Goal: Communication & Community: Connect with others

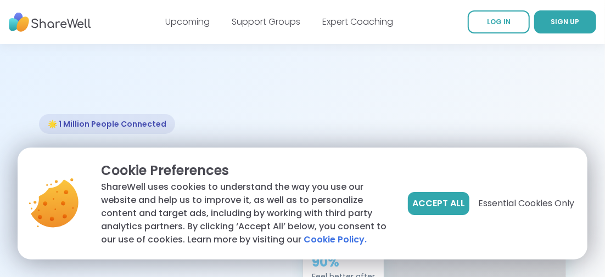
drag, startPoint x: 433, startPoint y: 201, endPoint x: 426, endPoint y: 165, distance: 36.9
click at [433, 201] on span "Accept All" at bounding box center [438, 203] width 53 height 13
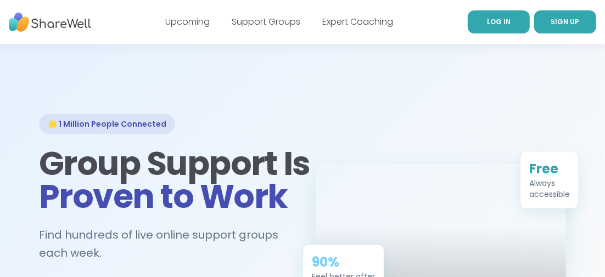
click at [492, 22] on span "LOG IN" at bounding box center [499, 21] width 24 height 9
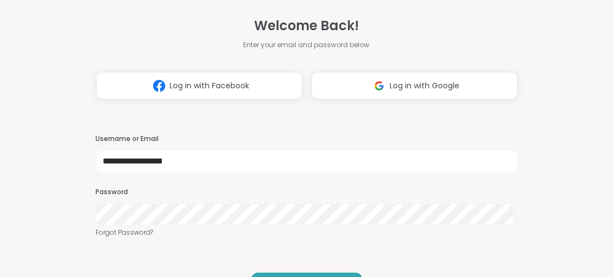
click at [194, 90] on span "Log in with Facebook" at bounding box center [210, 86] width 80 height 12
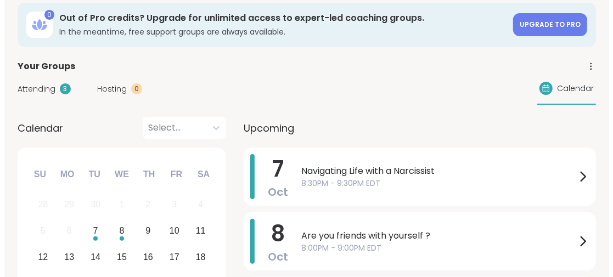
scroll to position [110, 0]
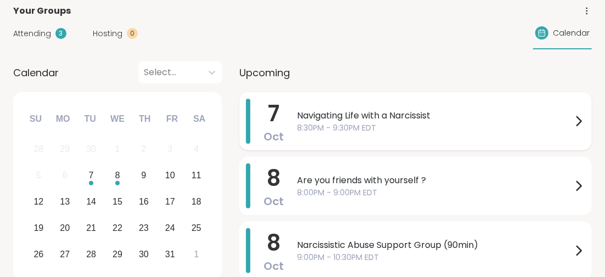
click at [347, 112] on span "Navigating Life with a Narcissist" at bounding box center [434, 115] width 275 height 13
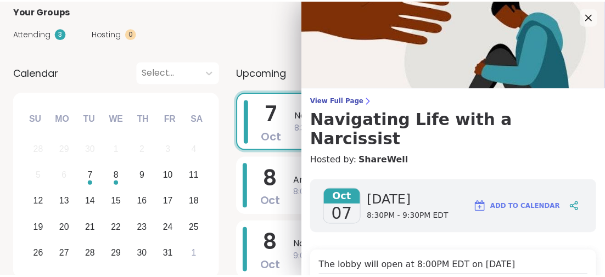
scroll to position [54, 0]
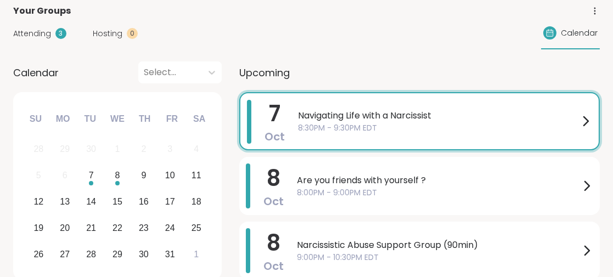
click at [227, 25] on div "Attending 3 Hosting 0 Calendar" at bounding box center [306, 34] width 586 height 32
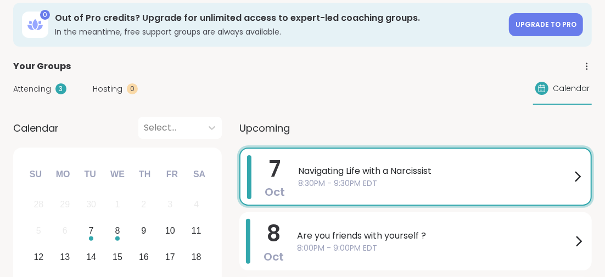
scroll to position [0, 0]
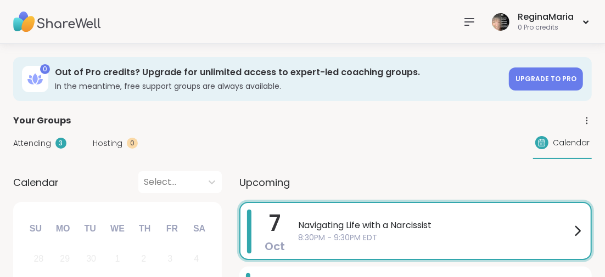
click at [467, 21] on icon at bounding box center [469, 22] width 9 height 7
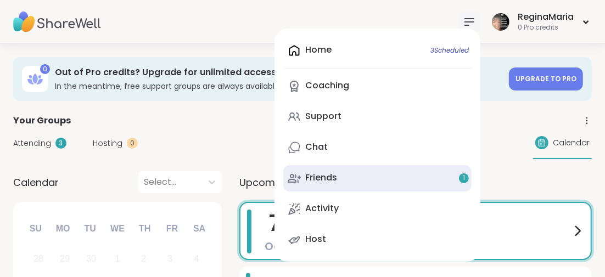
click at [318, 177] on div "Friends 1" at bounding box center [321, 178] width 32 height 12
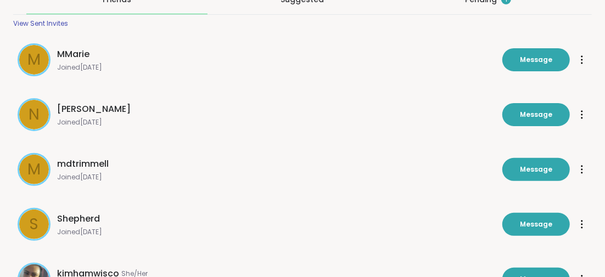
scroll to position [54, 0]
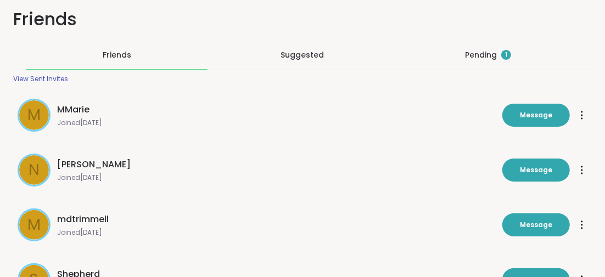
click at [478, 53] on div "Pending 1" at bounding box center [488, 54] width 46 height 11
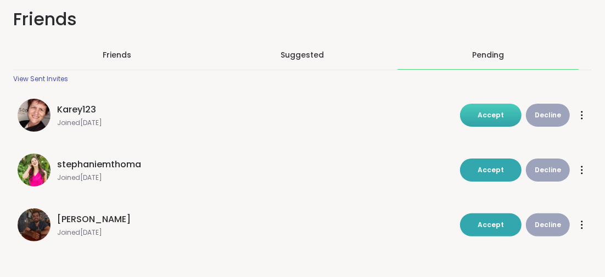
click at [493, 108] on button "Accept" at bounding box center [490, 115] width 61 height 23
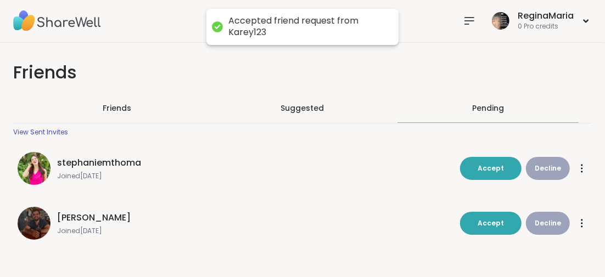
scroll to position [1, 0]
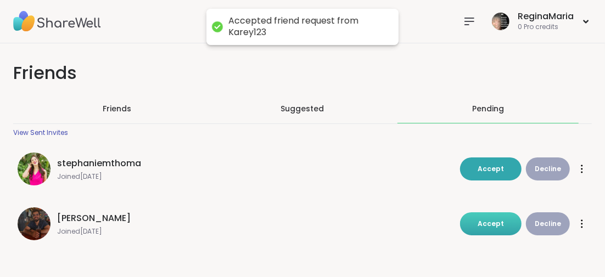
click at [491, 224] on span "Accept" at bounding box center [490, 223] width 26 height 9
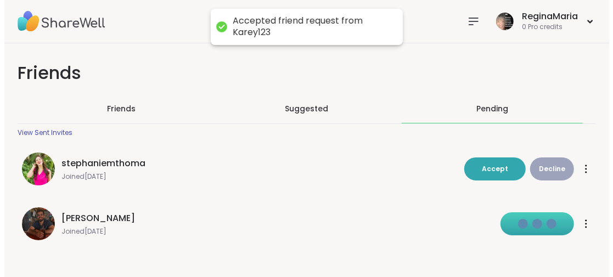
scroll to position [0, 0]
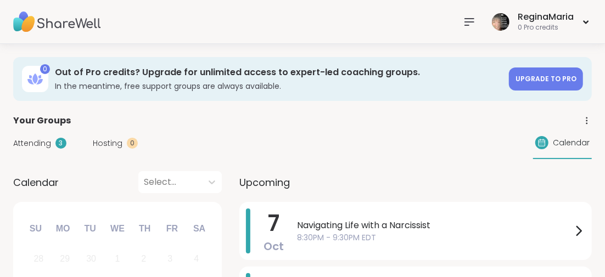
click at [465, 23] on icon at bounding box center [469, 21] width 13 height 13
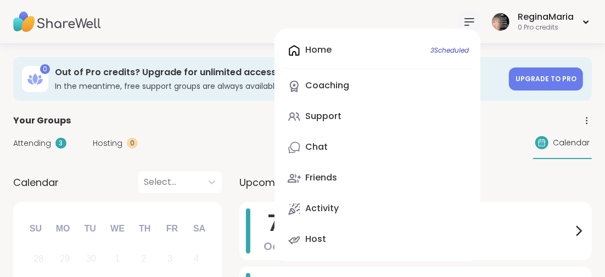
click at [325, 146] on div "Chat" at bounding box center [316, 147] width 22 height 12
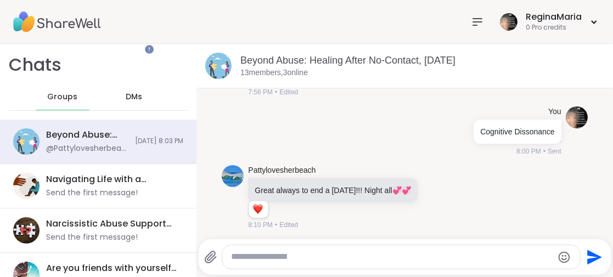
scroll to position [47, 0]
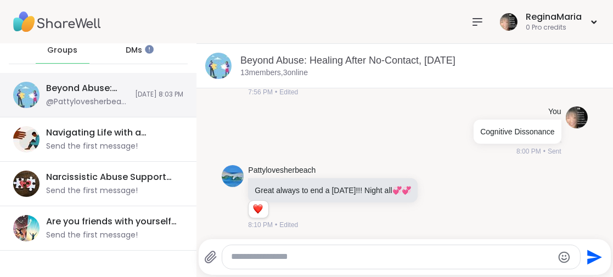
click at [76, 92] on div "Beyond Abuse: Healing After No-Contact, [DATE]" at bounding box center [87, 88] width 82 height 12
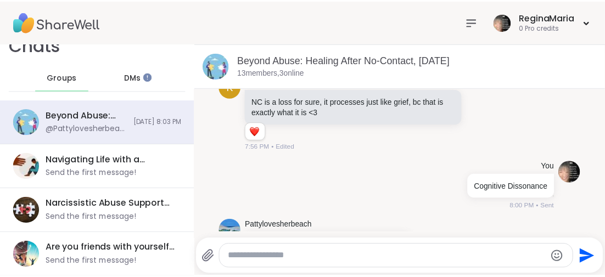
scroll to position [962, 0]
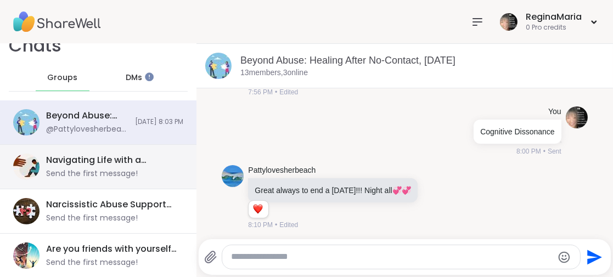
click at [119, 157] on div "Navigating Life with a Narcissist, Oct 07" at bounding box center [111, 160] width 131 height 12
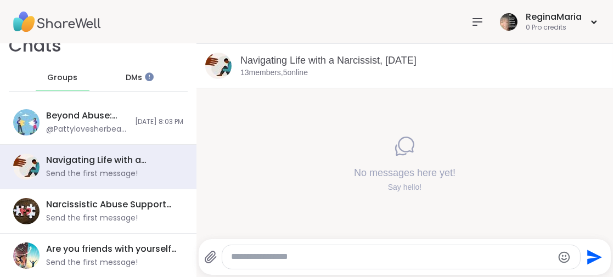
click at [473, 21] on icon at bounding box center [477, 22] width 9 height 7
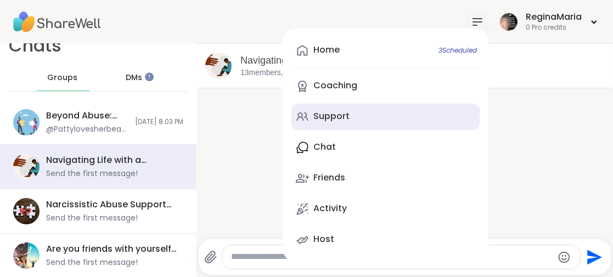
click at [337, 113] on div "Support" at bounding box center [331, 116] width 36 height 12
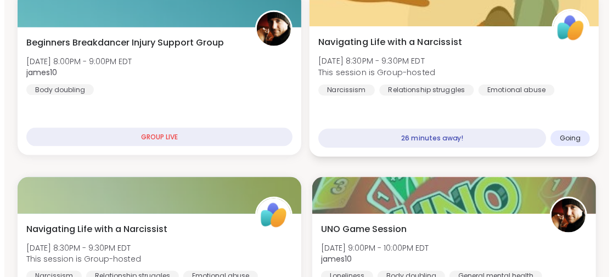
scroll to position [823, 0]
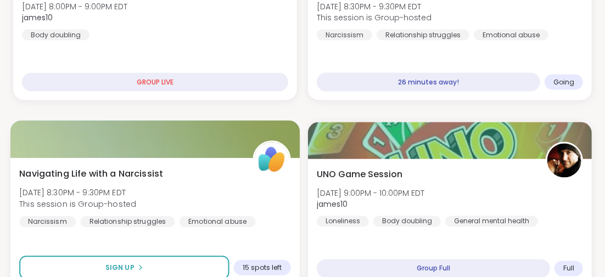
click at [114, 173] on span "Navigating Life with a Narcissist" at bounding box center [91, 173] width 144 height 13
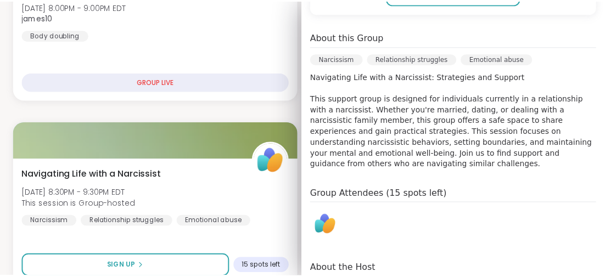
scroll to position [0, 0]
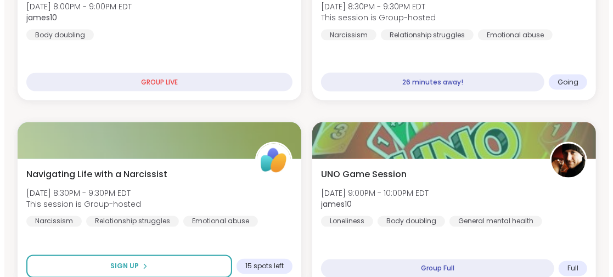
scroll to position [658, 0]
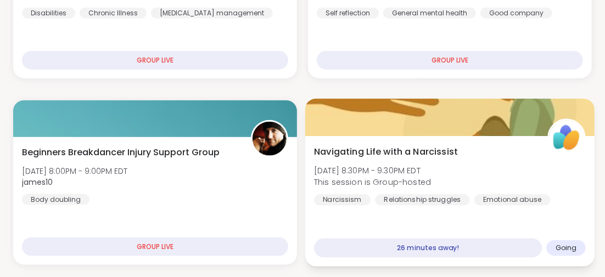
click at [358, 150] on span "Navigating Life with a Narcissist" at bounding box center [386, 151] width 144 height 13
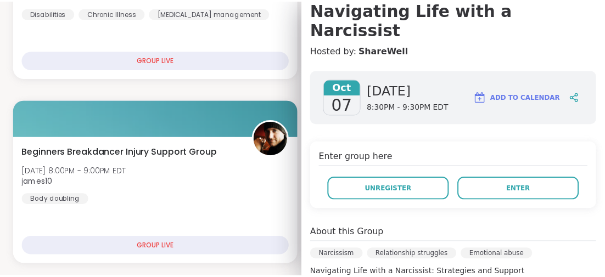
scroll to position [54, 0]
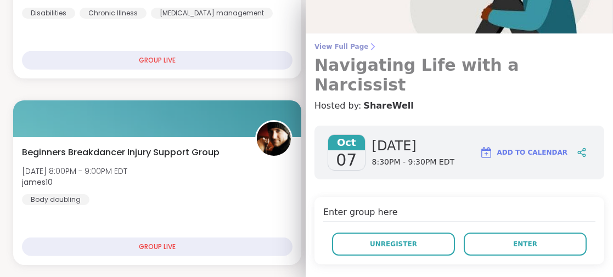
click at [405, 67] on h3 "Navigating Life with a Narcissist" at bounding box center [459, 75] width 290 height 40
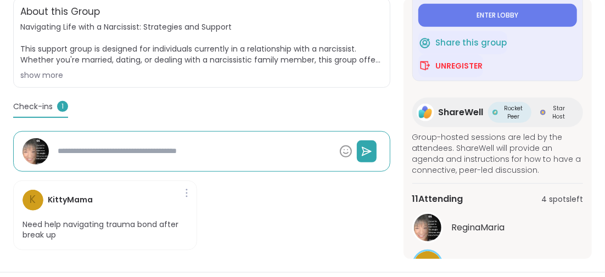
scroll to position [204, 0]
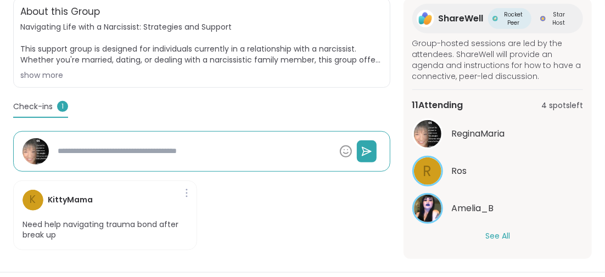
click at [494, 230] on button "See All" at bounding box center [497, 236] width 25 height 12
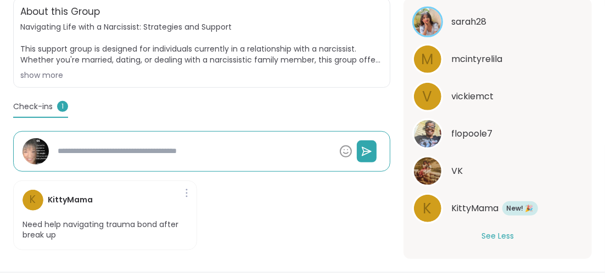
scroll to position [329, 0]
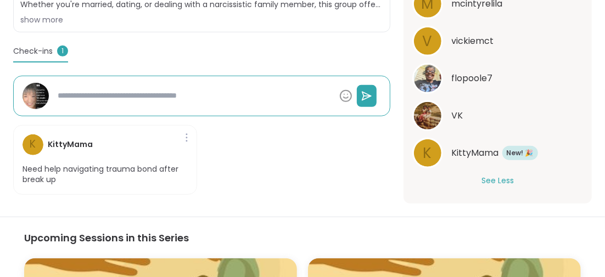
type textarea "*"
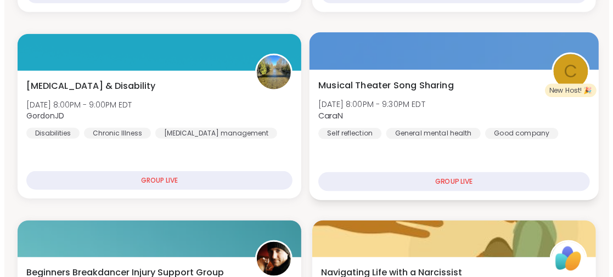
scroll to position [648, 0]
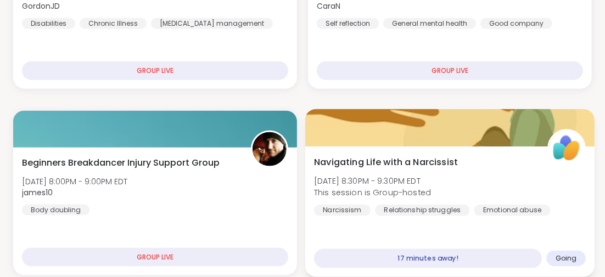
click at [384, 161] on span "Navigating Life with a Narcissist" at bounding box center [386, 161] width 144 height 13
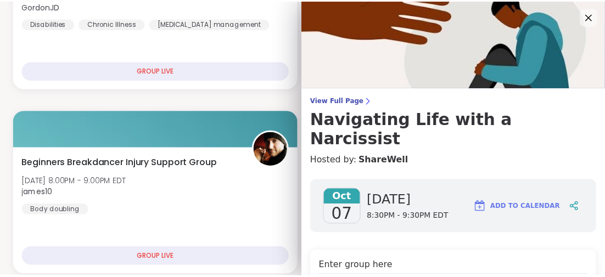
scroll to position [110, 0]
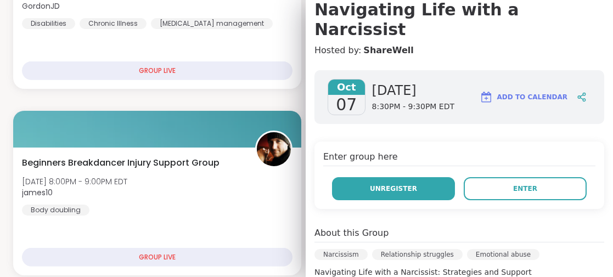
click at [379, 184] on span "Unregister" at bounding box center [393, 189] width 47 height 10
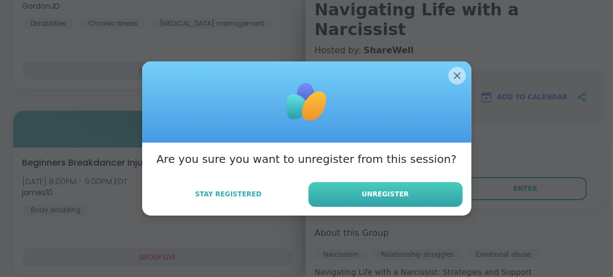
click at [352, 195] on button "Unregister" at bounding box center [385, 194] width 154 height 25
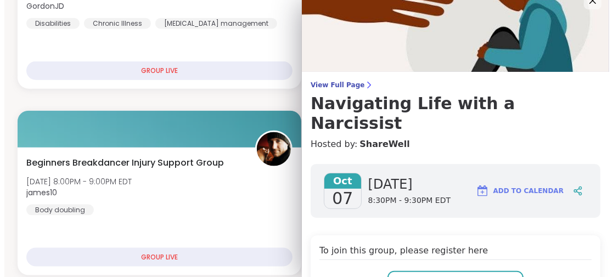
scroll to position [0, 0]
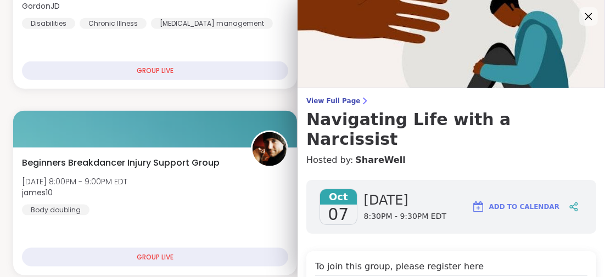
click at [585, 16] on icon at bounding box center [588, 16] width 7 height 7
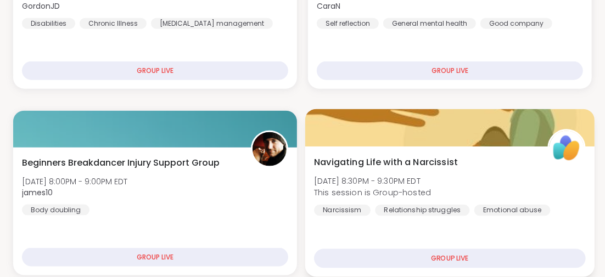
click at [362, 162] on span "Navigating Life with a Narcissist" at bounding box center [386, 161] width 144 height 13
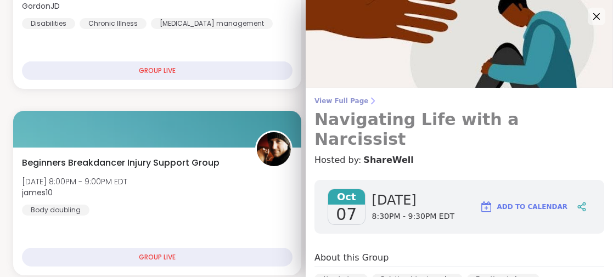
click at [401, 122] on h3 "Navigating Life with a Narcissist" at bounding box center [459, 130] width 290 height 40
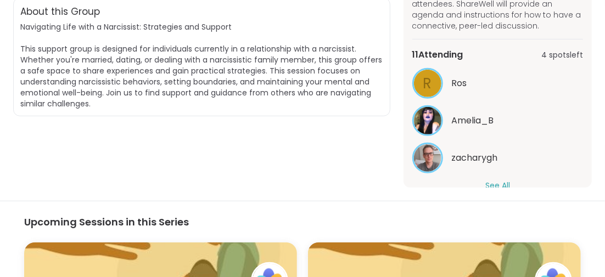
scroll to position [130, 0]
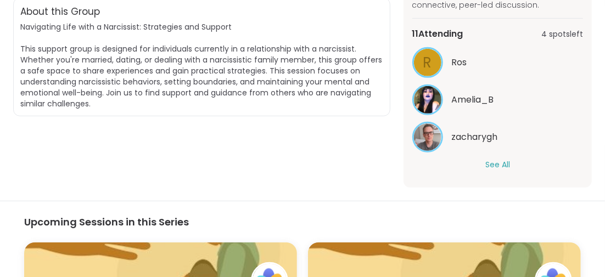
click at [493, 161] on button "See All" at bounding box center [497, 165] width 25 height 12
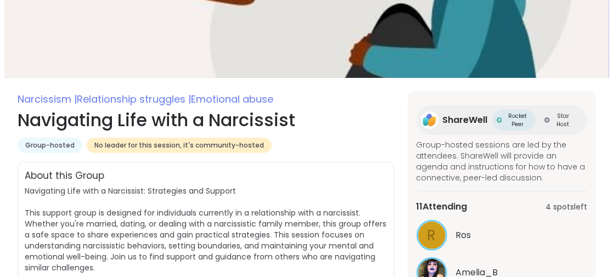
scroll to position [0, 0]
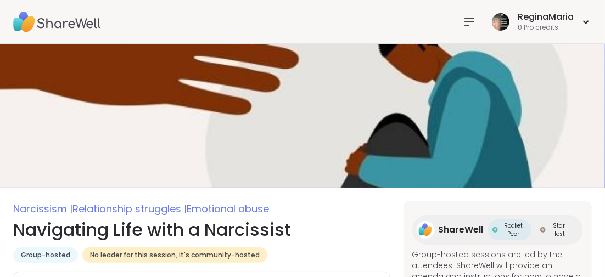
click at [469, 22] on icon at bounding box center [469, 21] width 13 height 13
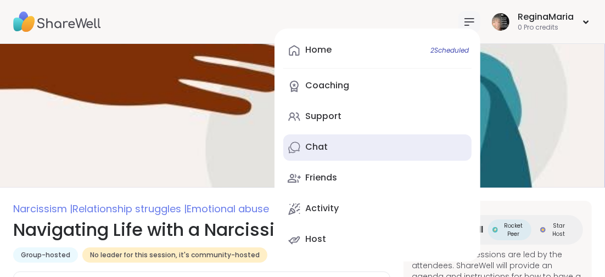
click at [327, 144] on link "Chat" at bounding box center [377, 147] width 188 height 26
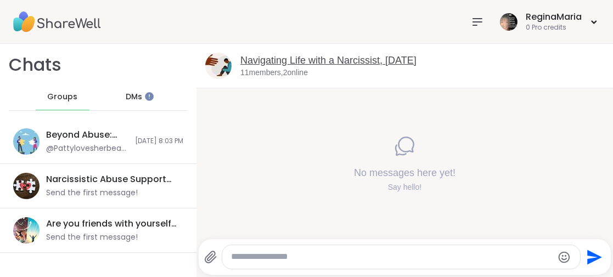
click at [317, 62] on link "Navigating Life with a Narcissist, Oct 07" at bounding box center [328, 60] width 176 height 11
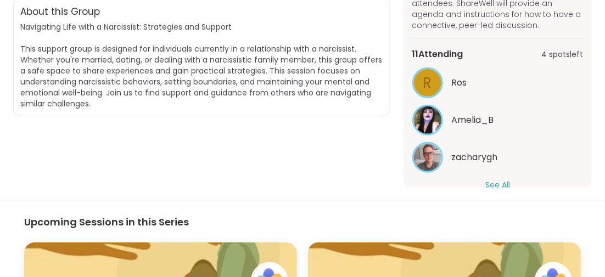
scroll to position [130, 0]
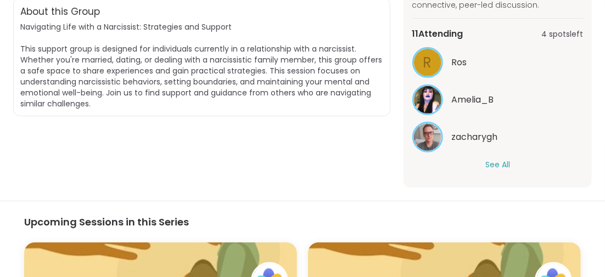
click at [491, 164] on button "See All" at bounding box center [497, 165] width 25 height 12
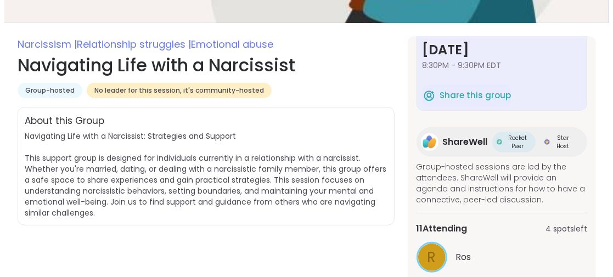
scroll to position [0, 0]
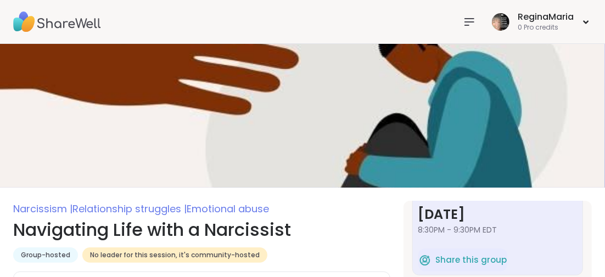
click at [469, 19] on icon at bounding box center [469, 22] width 9 height 7
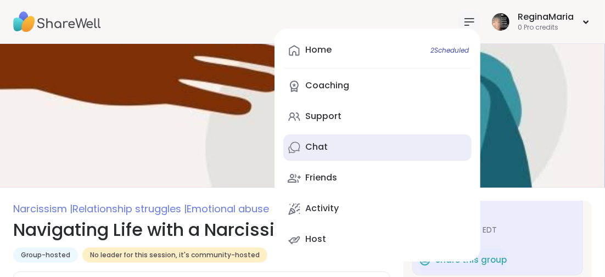
click at [321, 149] on div "Chat" at bounding box center [316, 147] width 22 height 12
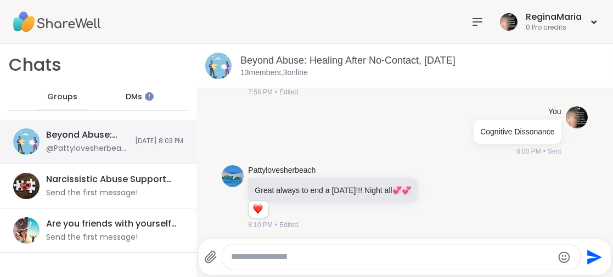
click at [69, 139] on div "Beyond Abuse: Healing After No-Contact, [DATE]" at bounding box center [87, 135] width 82 height 12
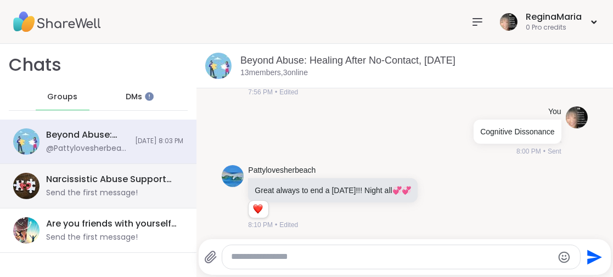
click at [73, 187] on div "Narcissistic Abuse Support Group (90min), [DATE] Send the first message!" at bounding box center [111, 185] width 131 height 25
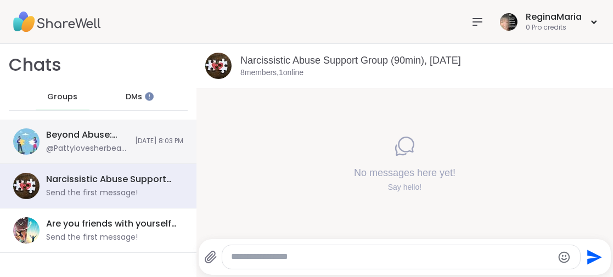
click at [72, 134] on div "Beyond Abuse: Healing After No-Contact, [DATE]" at bounding box center [87, 135] width 82 height 12
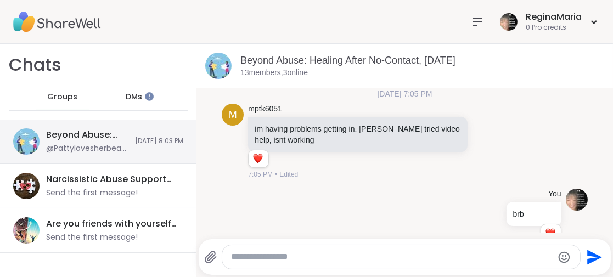
scroll to position [962, 0]
